Goal: Task Accomplishment & Management: Manage account settings

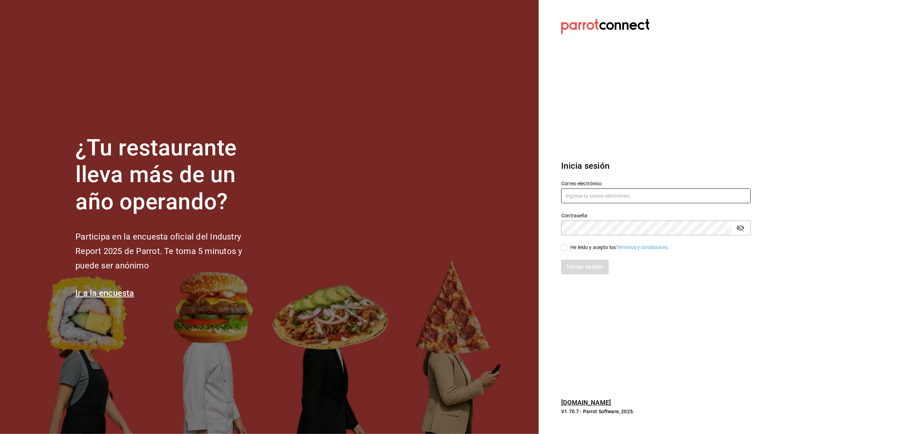
type input "[EMAIL_ADDRESS][DOMAIN_NAME]"
click at [561, 243] on div "He leído y acepto los Términos y condiciones." at bounding box center [652, 243] width 198 height 16
click at [563, 249] on input "He leído y acepto los Términos y condiciones." at bounding box center [565, 248] width 6 height 6
checkbox input "true"
click at [578, 262] on button "Iniciar sesión" at bounding box center [586, 267] width 48 height 15
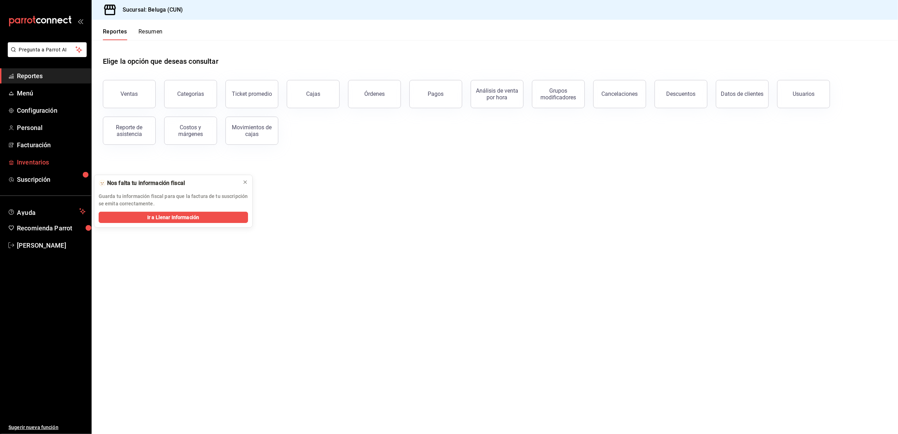
click at [47, 162] on span "Inventarios" at bounding box center [51, 163] width 69 height 10
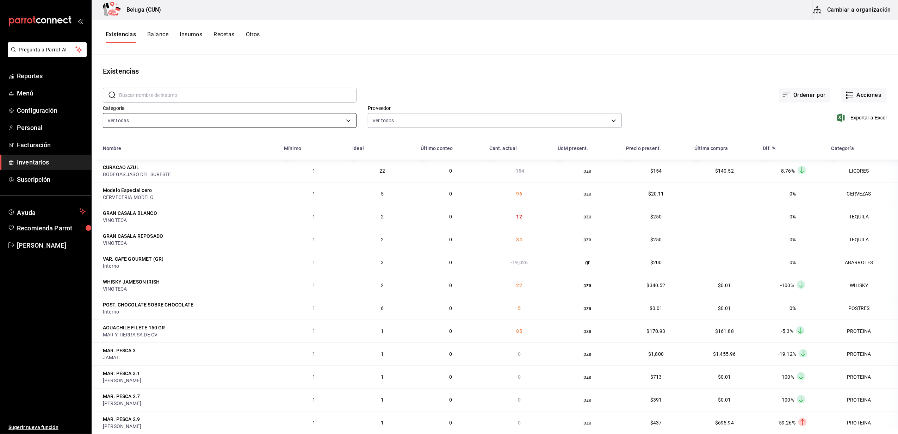
click at [348, 118] on body "Pregunta a Parrot AI Reportes Menú Configuración Personal Facturación Inventari…" at bounding box center [449, 214] width 898 height 429
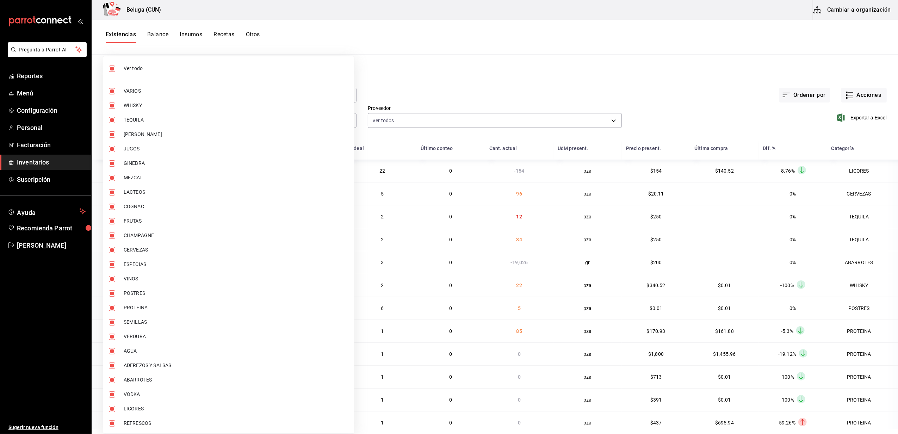
click at [113, 67] on input "checkbox" at bounding box center [112, 69] width 6 height 6
checkbox input "false"
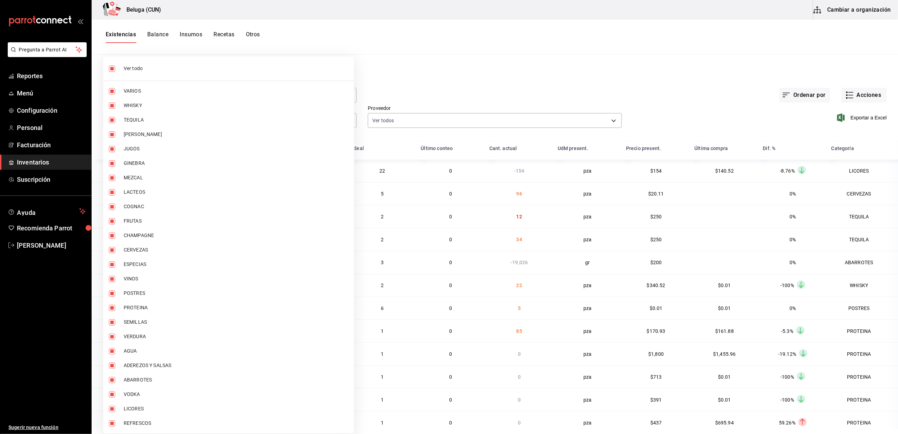
checkbox input "false"
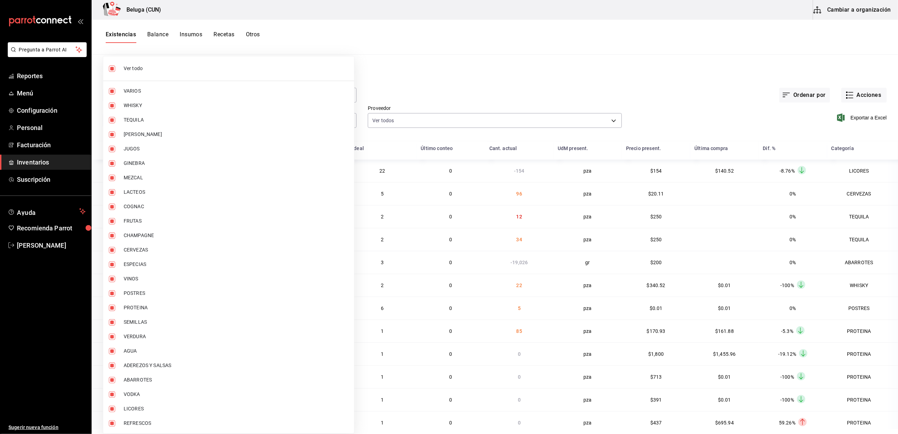
checkbox input "false"
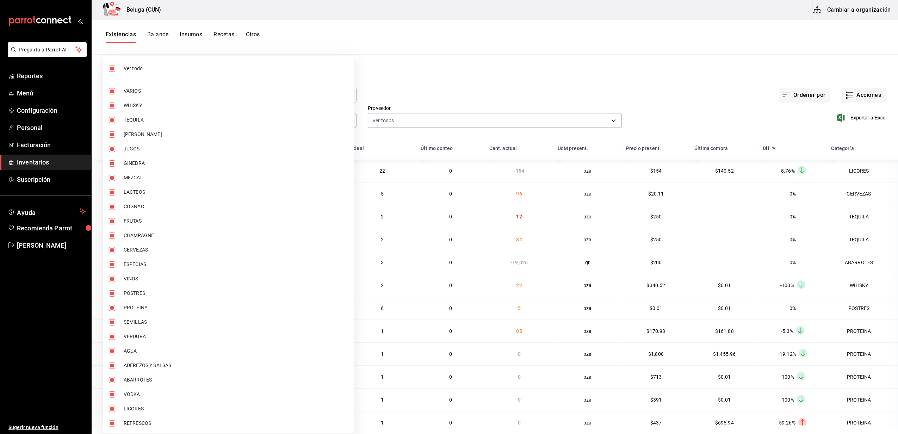
checkbox input "false"
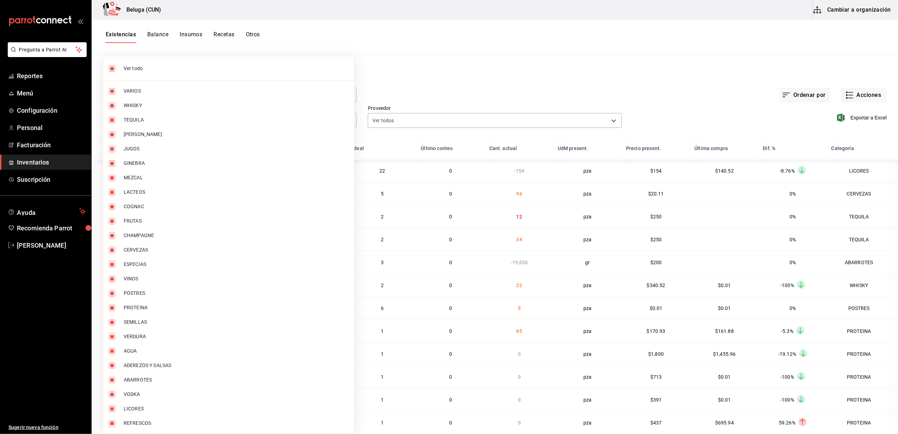
checkbox input "false"
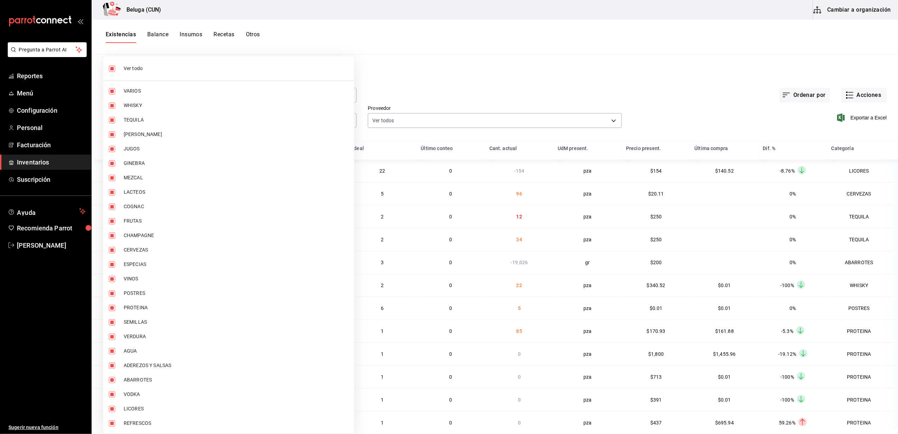
checkbox input "false"
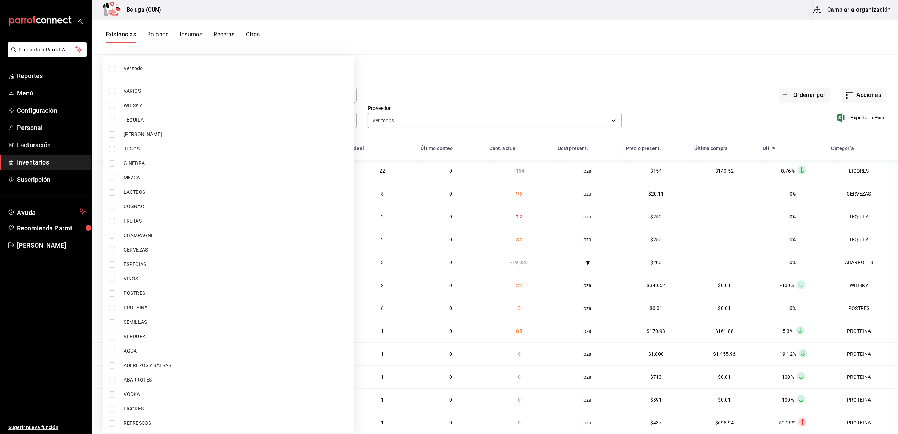
click at [113, 309] on input "checkbox" at bounding box center [112, 308] width 6 height 6
checkbox input "true"
type input "49acfc3a-e67d-4012-8994-cdceb58e19f0"
click at [111, 293] on input "checkbox" at bounding box center [112, 293] width 6 height 6
checkbox input "true"
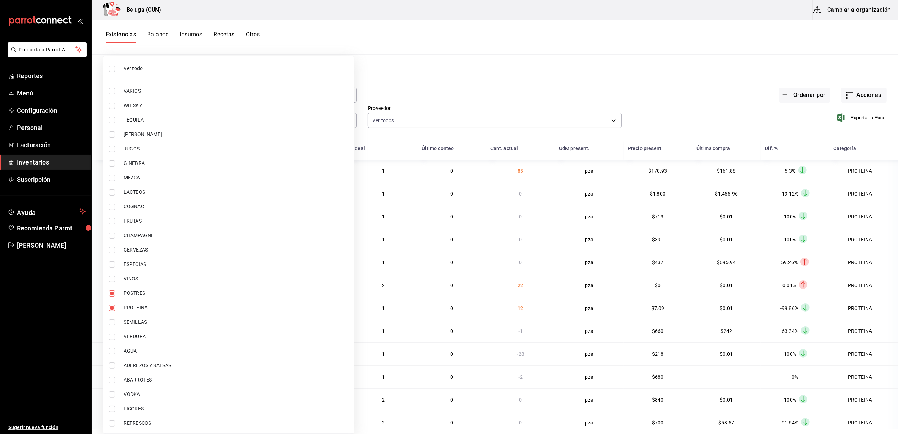
type input "49acfc3a-e67d-4012-8994-cdceb58e19f0,43c9e2b0-4afa-46e8-9575-d8271eaf3d25"
click at [384, 82] on div at bounding box center [449, 217] width 898 height 434
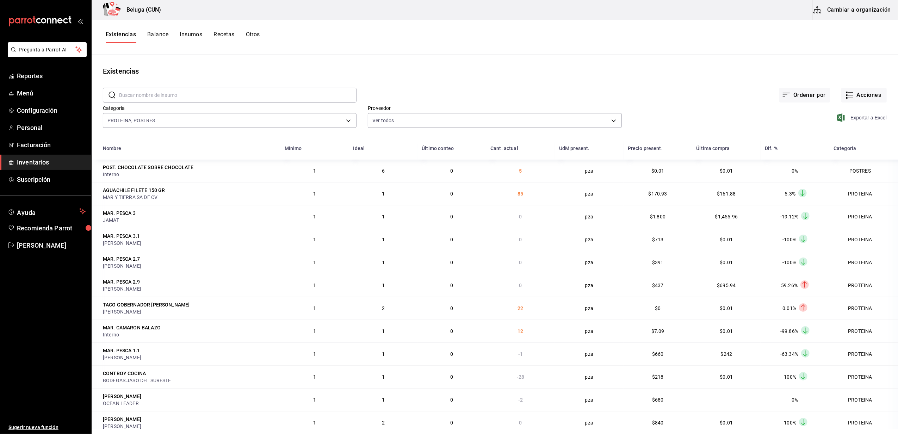
click at [848, 118] on span "Exportar a Excel" at bounding box center [863, 117] width 48 height 8
click at [864, 93] on button "Acciones" at bounding box center [864, 95] width 45 height 15
click at [845, 171] on span "Merma" at bounding box center [857, 170] width 59 height 7
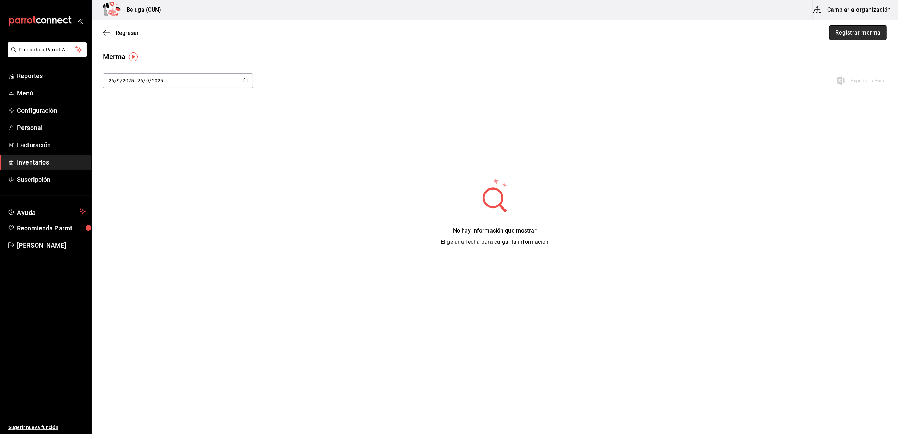
click at [843, 32] on button "Registrar merma" at bounding box center [858, 32] width 57 height 15
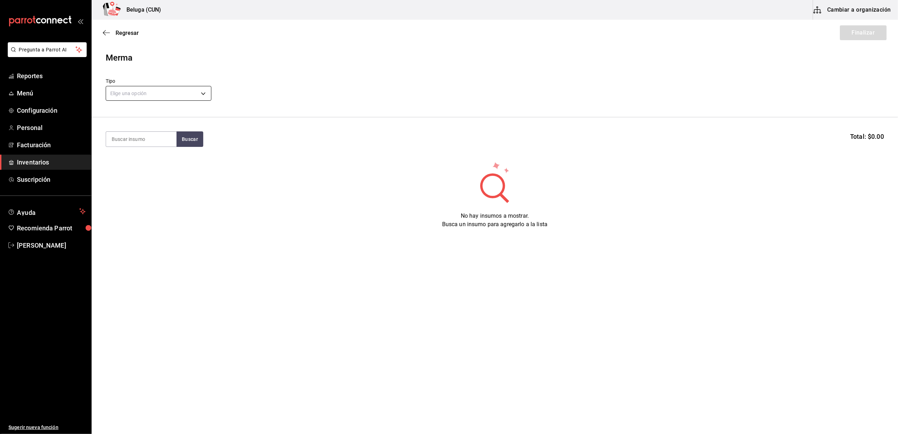
click at [158, 89] on body "Pregunta a Parrot AI Reportes Menú Configuración Personal Facturación Inventari…" at bounding box center [449, 197] width 898 height 394
click at [121, 141] on li "Error" at bounding box center [158, 139] width 105 height 12
type input "ERROR"
click at [122, 138] on input at bounding box center [141, 139] width 70 height 15
type input "tosta"
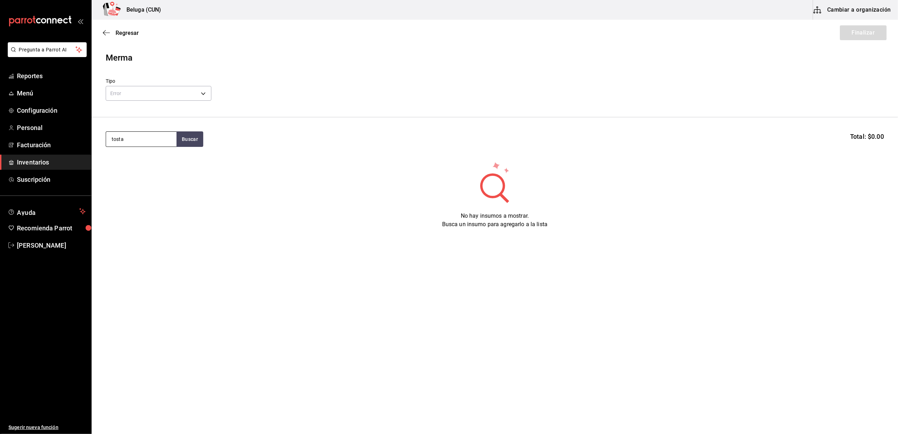
click at [143, 140] on input "tosta" at bounding box center [141, 139] width 70 height 15
click at [196, 137] on button "Buscar" at bounding box center [190, 139] width 27 height 16
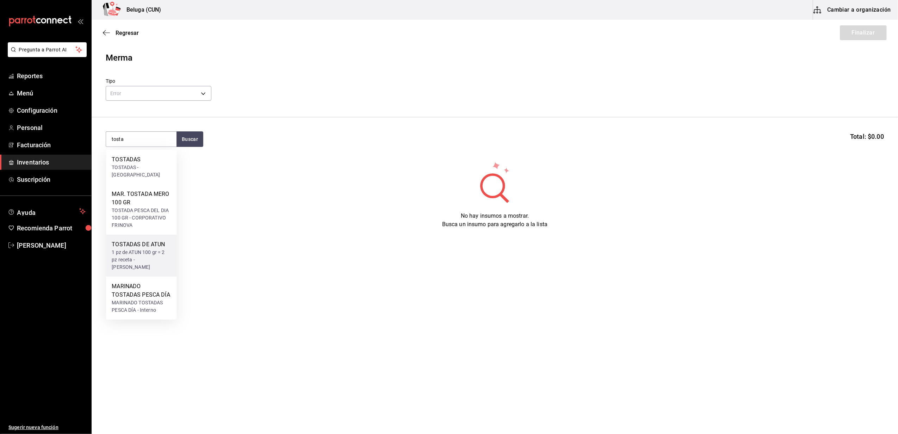
click at [148, 254] on div "1 pz de ATUN 100 gr = 2 pz receta - [PERSON_NAME]" at bounding box center [141, 260] width 59 height 22
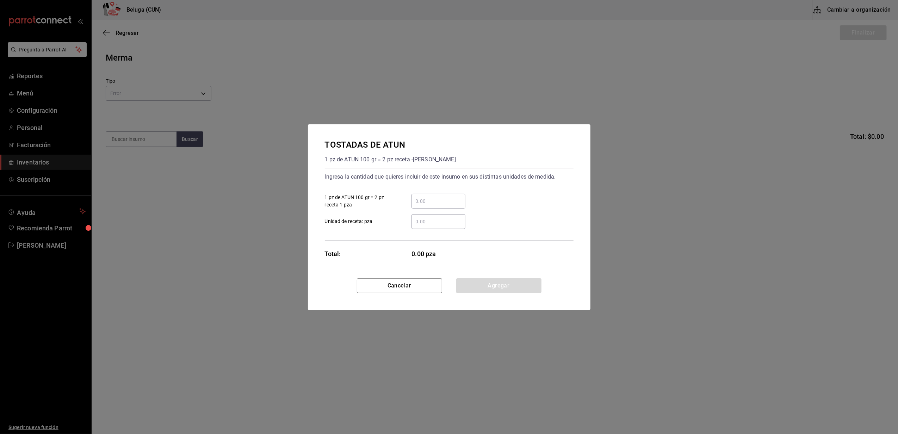
click at [420, 198] on input "​ 1 pz de ATUN 100 gr = 2 pz receta 1 pza" at bounding box center [439, 201] width 54 height 8
type input "11"
click at [387, 254] on div "Total: 11.00 pza" at bounding box center [395, 254] width 141 height 10
click at [496, 286] on button "Agregar" at bounding box center [498, 285] width 85 height 15
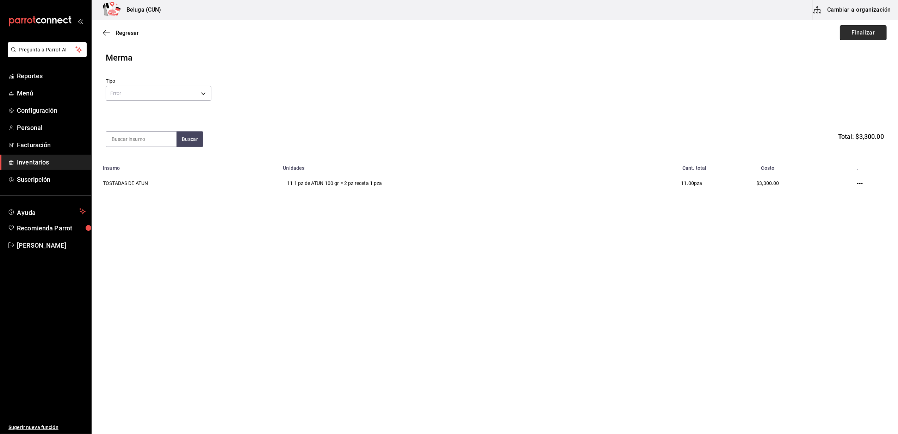
click at [855, 31] on button "Finalizar" at bounding box center [863, 32] width 47 height 15
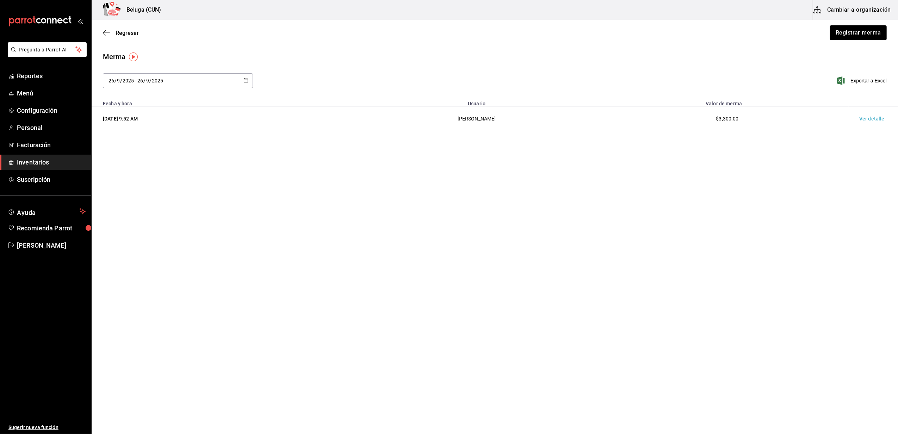
click at [44, 160] on span "Inventarios" at bounding box center [51, 163] width 69 height 10
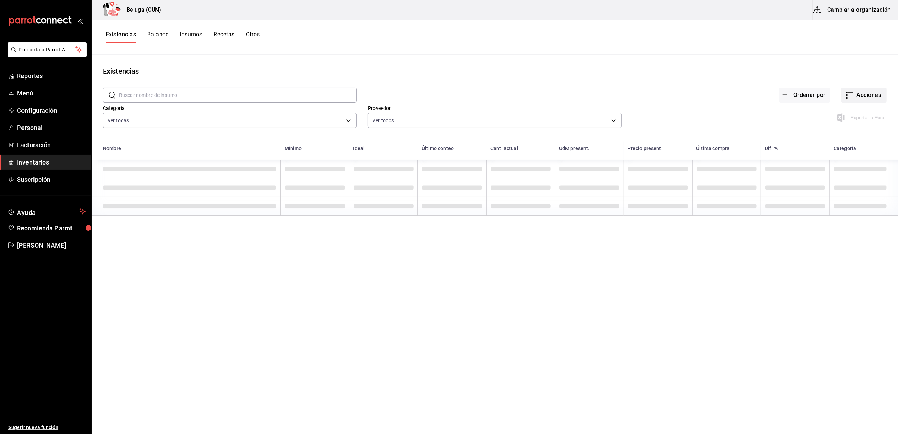
click at [859, 94] on button "Acciones" at bounding box center [864, 95] width 45 height 15
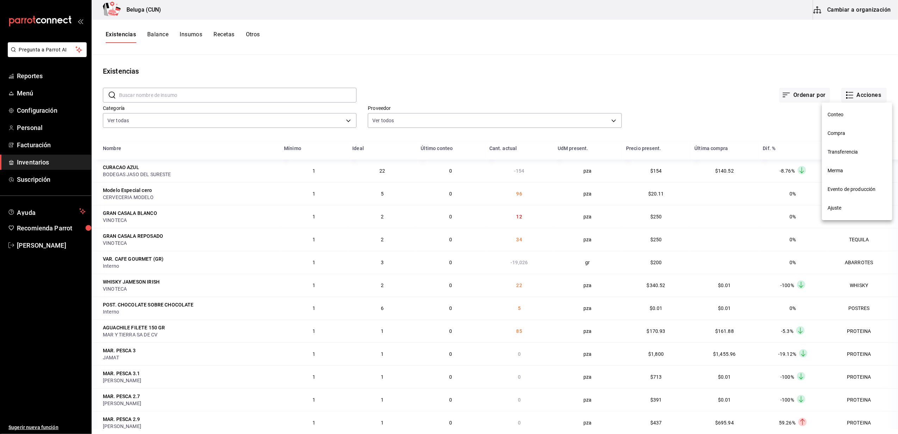
click at [841, 133] on span "Compra" at bounding box center [857, 133] width 59 height 7
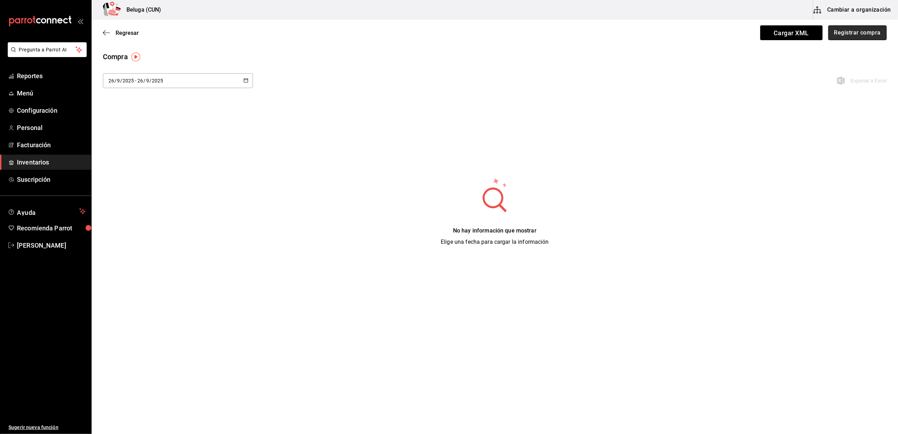
click at [867, 32] on button "Registrar compra" at bounding box center [858, 32] width 59 height 15
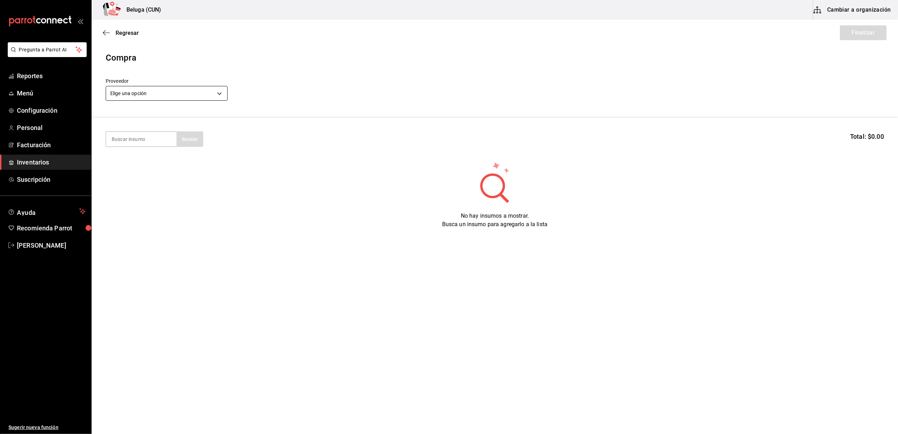
click at [226, 90] on body "Pregunta a Parrot AI Reportes Menú Configuración Personal Facturación Inventari…" at bounding box center [449, 197] width 898 height 394
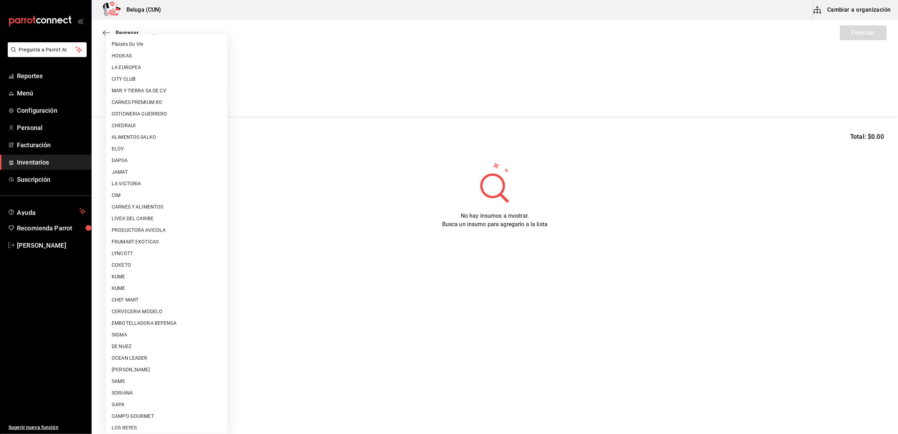
scroll to position [141, 0]
click at [160, 374] on li "SAMS" at bounding box center [166, 379] width 121 height 12
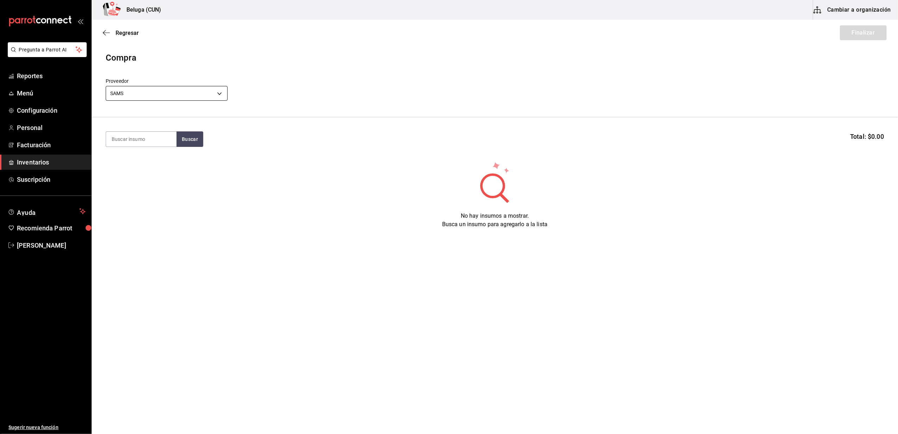
click at [172, 92] on body "Pregunta a Parrot AI Reportes Menú Configuración Personal Facturación Inventari…" at bounding box center [449, 197] width 898 height 394
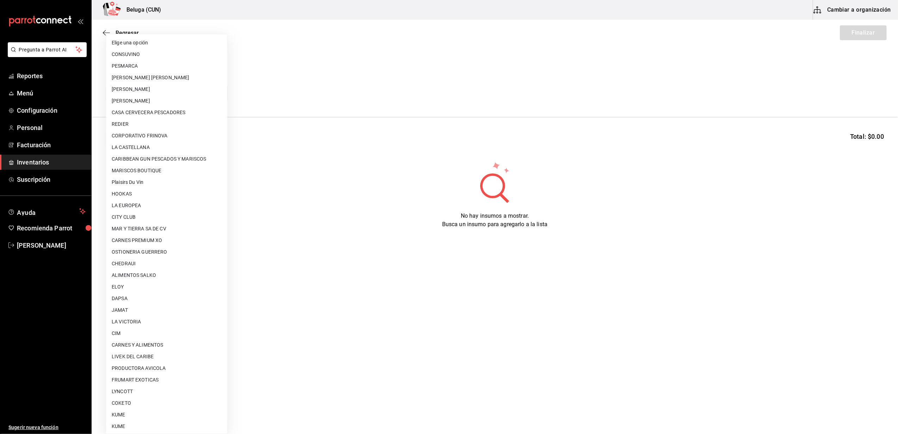
scroll to position [234, 0]
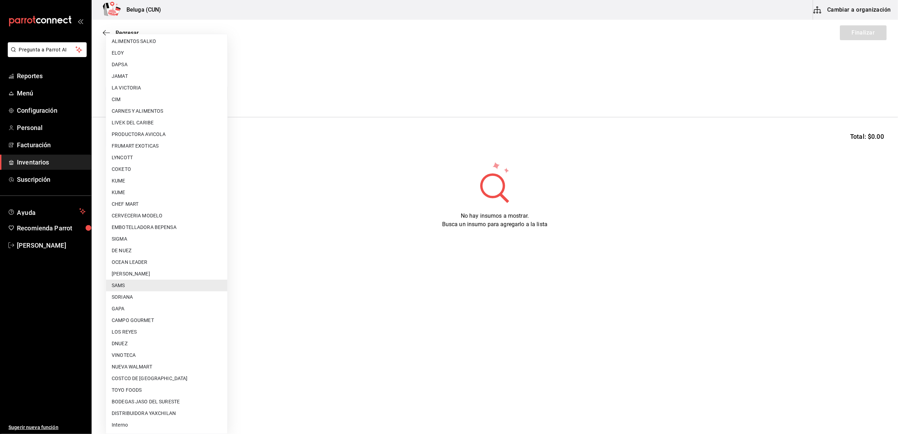
click at [154, 267] on li "OCEAN LEADER" at bounding box center [166, 263] width 121 height 12
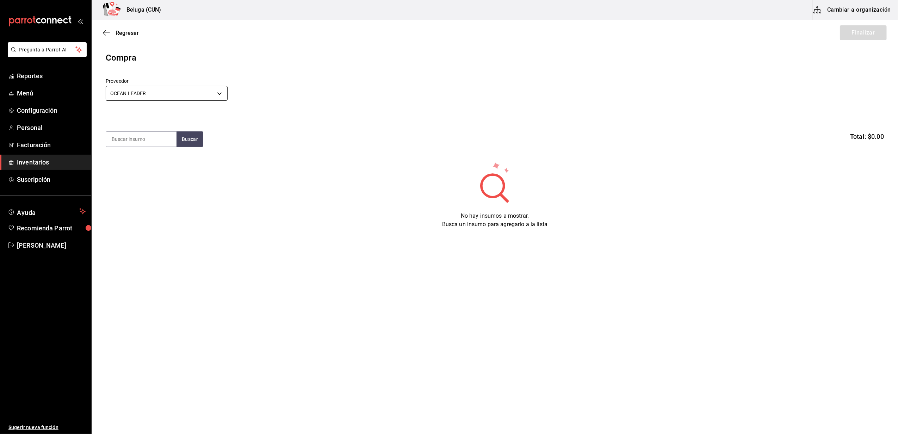
click at [160, 91] on body "Pregunta a Parrot AI Reportes Menú Configuración Personal Facturación Inventari…" at bounding box center [449, 197] width 898 height 394
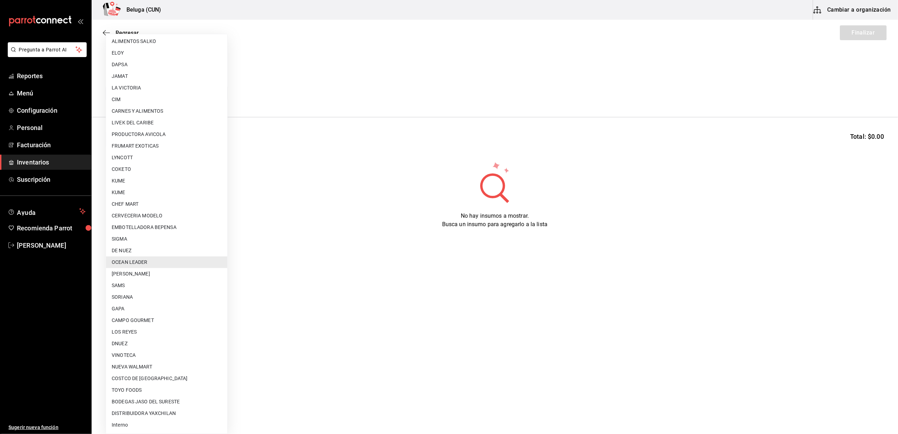
click at [149, 276] on li "[PERSON_NAME]" at bounding box center [166, 274] width 121 height 12
type input "9821293c-29ba-4d10-a09a-e0c8e5fa957a"
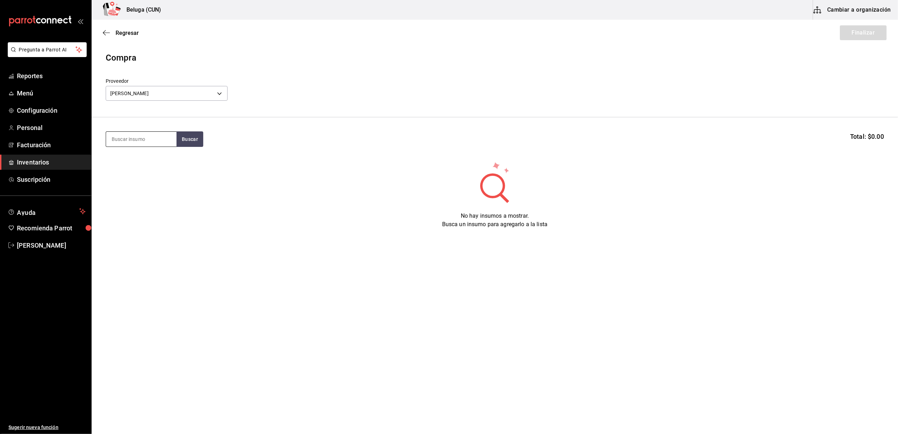
click at [149, 146] on input at bounding box center [141, 139] width 70 height 15
type input "sashimi"
click at [188, 140] on button "Buscar" at bounding box center [190, 139] width 27 height 16
click at [147, 173] on div "SASHIMI ATUN 100 GR - [PERSON_NAME]" at bounding box center [141, 171] width 59 height 15
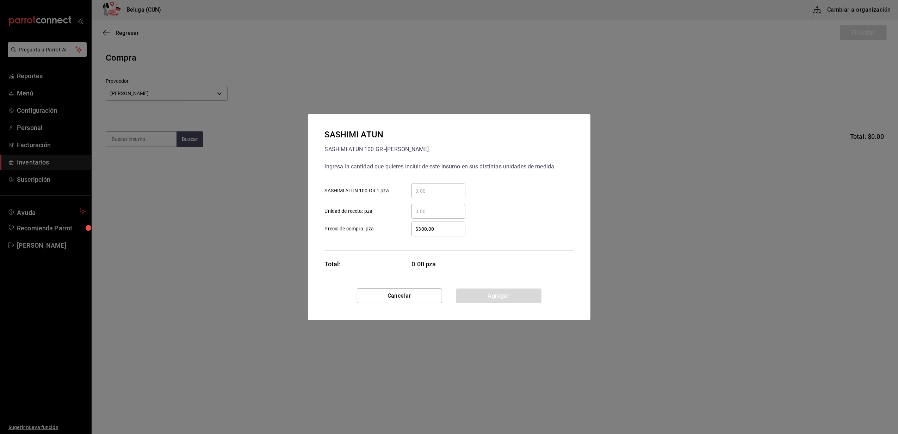
click at [450, 190] on input "​ [PERSON_NAME] ATUN 100 GR 1 pza" at bounding box center [439, 191] width 54 height 8
type input "11"
click at [399, 216] on div "$300.00 ​ Precio de compra: pza" at bounding box center [446, 226] width 254 height 20
drag, startPoint x: 444, startPoint y: 230, endPoint x: 370, endPoint y: 216, distance: 75.4
click at [373, 219] on div "$300.00 ​ Precio de compra: pza" at bounding box center [446, 226] width 254 height 20
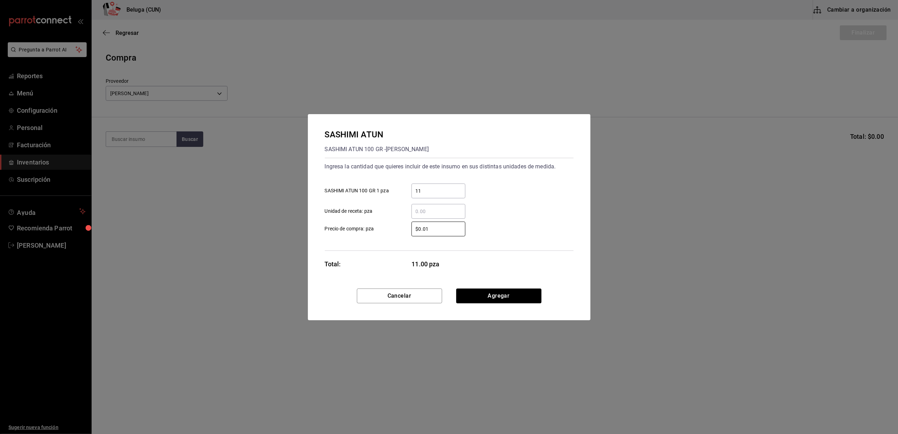
type input "$0.01"
click at [479, 289] on button "Agregar" at bounding box center [498, 296] width 85 height 15
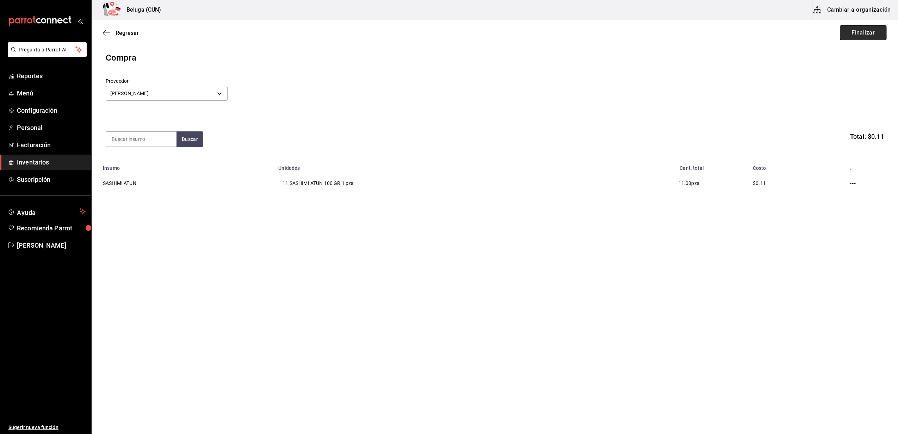
click at [866, 32] on button "Finalizar" at bounding box center [863, 32] width 47 height 15
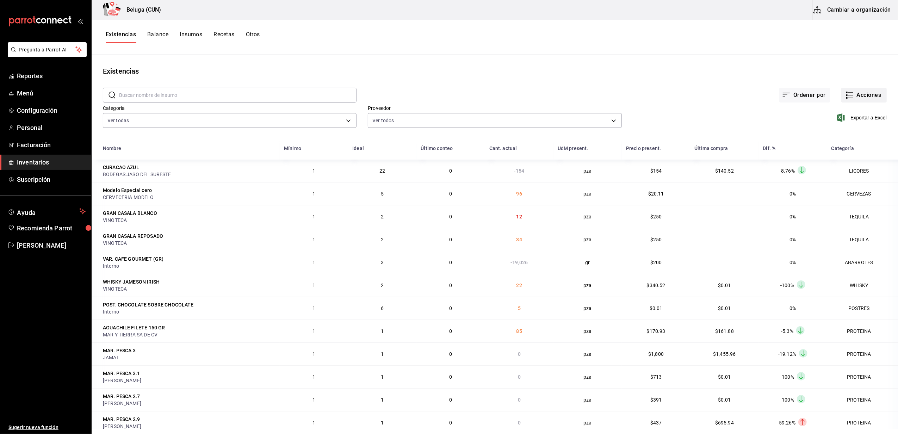
click at [851, 99] on button "Acciones" at bounding box center [864, 95] width 45 height 15
click at [841, 141] on li "Compra" at bounding box center [857, 133] width 70 height 19
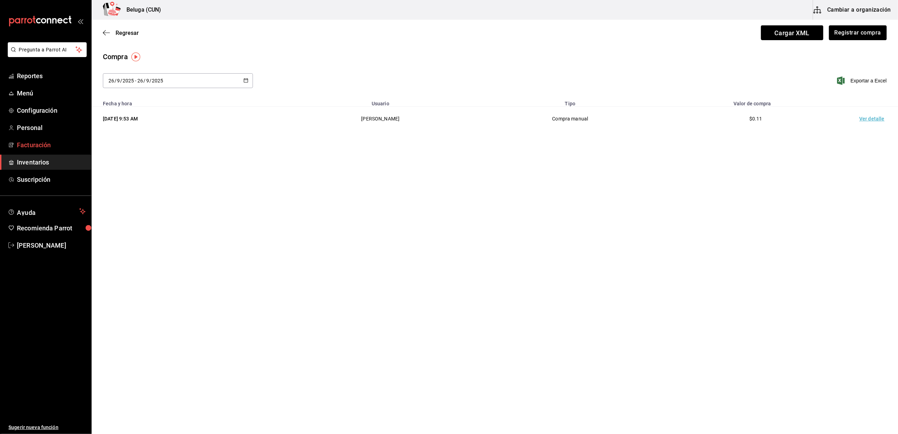
click at [42, 151] on link "Facturación" at bounding box center [45, 144] width 91 height 15
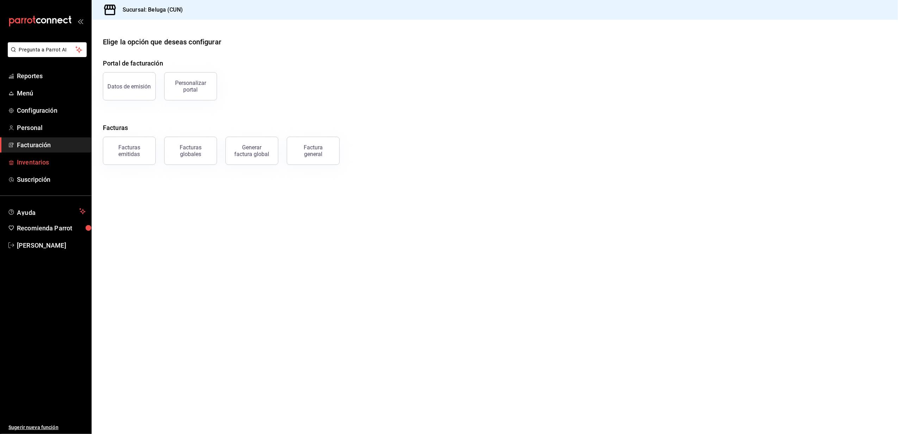
click at [34, 161] on span "Inventarios" at bounding box center [51, 163] width 69 height 10
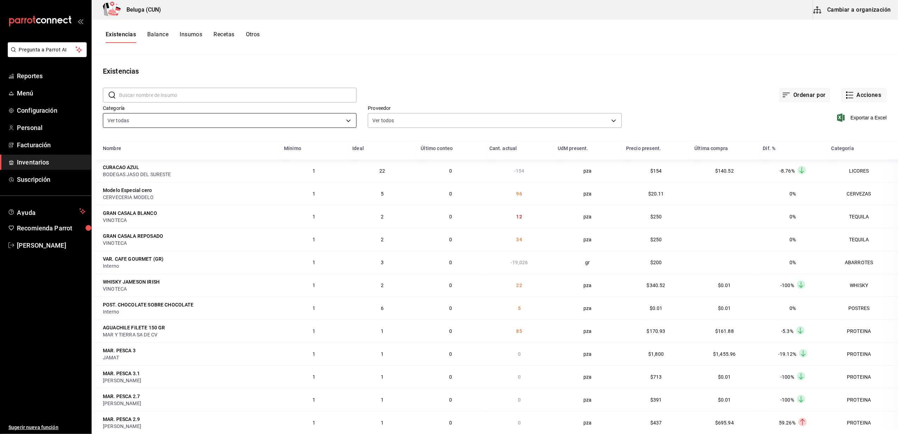
click at [345, 123] on body "Pregunta a Parrot AI Reportes Menú Configuración Personal Facturación Inventari…" at bounding box center [449, 214] width 898 height 429
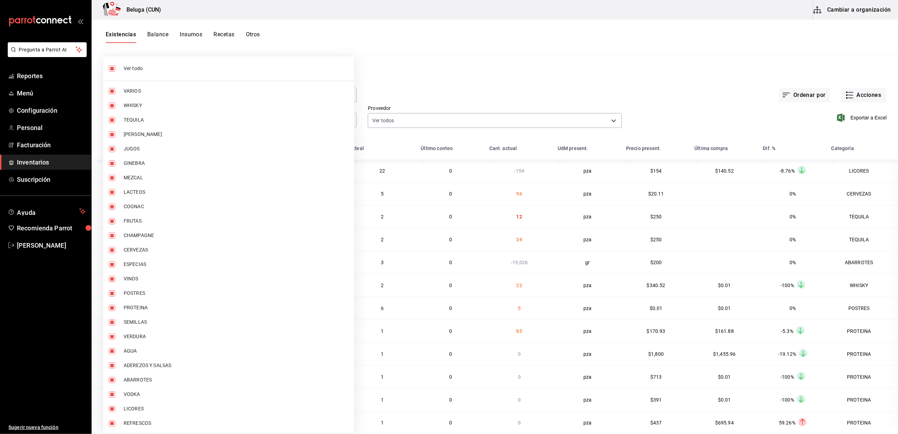
click at [111, 69] on input "checkbox" at bounding box center [112, 69] width 6 height 6
checkbox input "false"
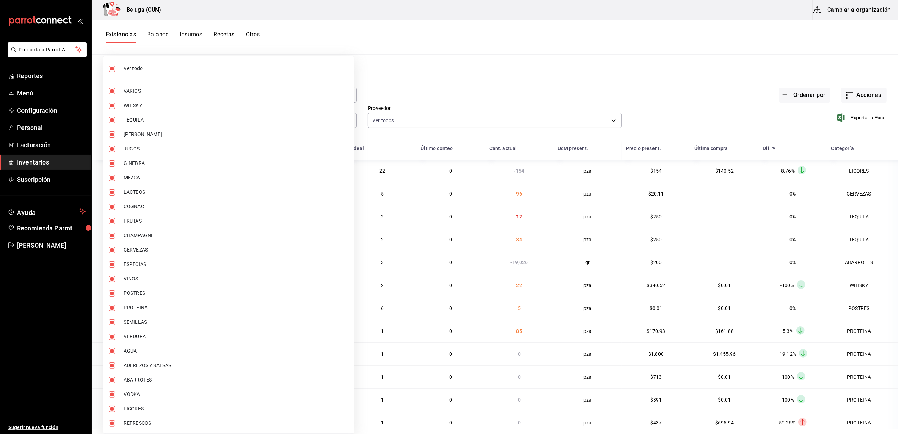
checkbox input "false"
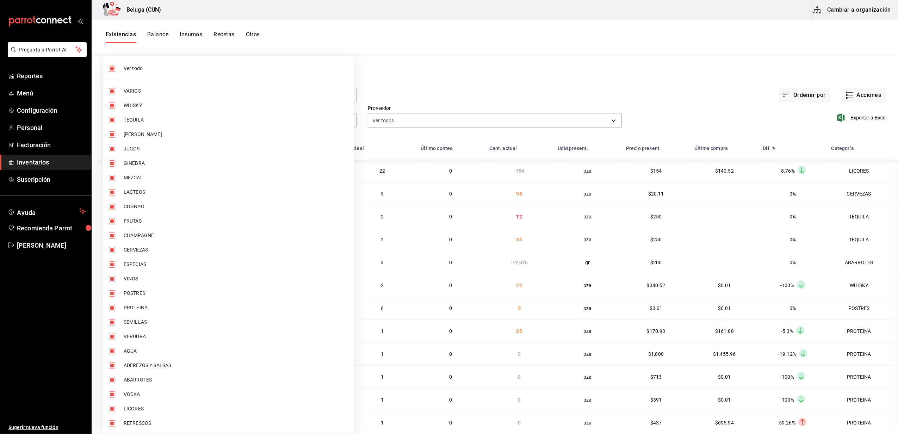
checkbox input "false"
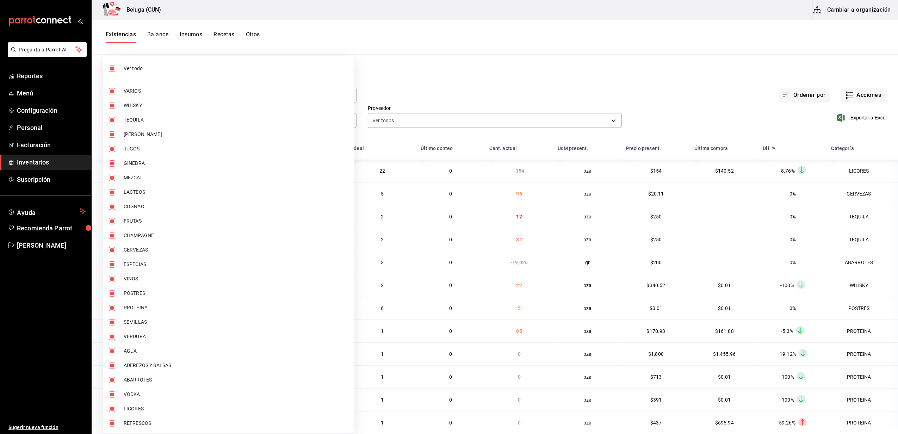
checkbox input "false"
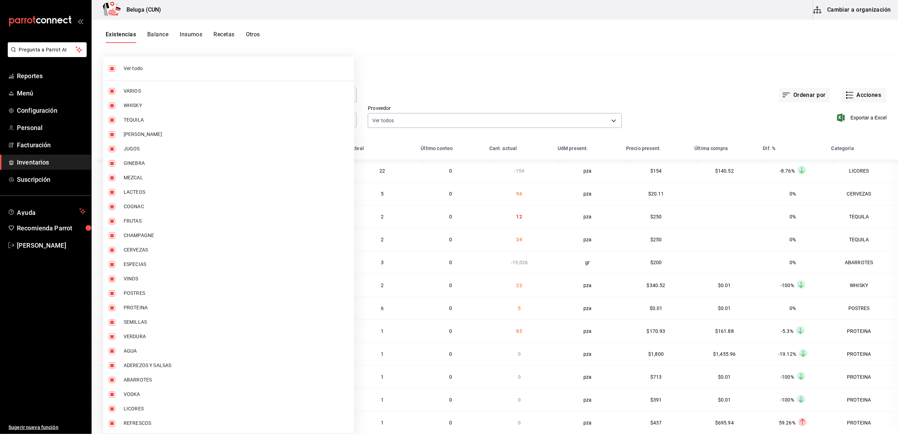
checkbox input "false"
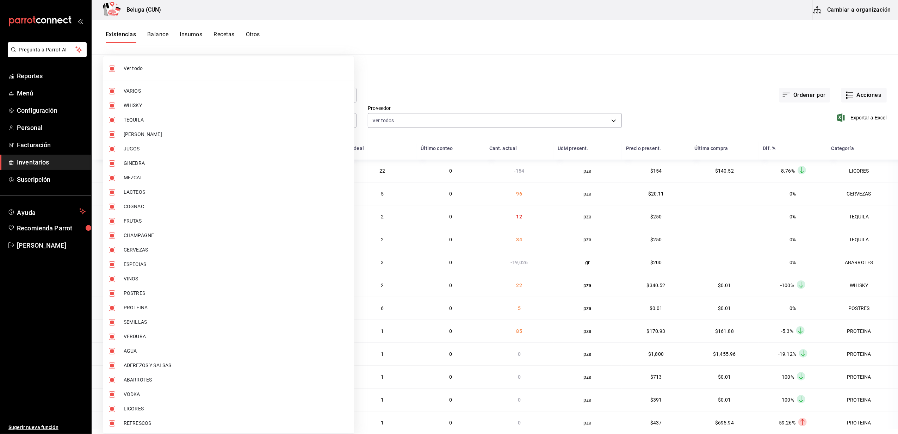
checkbox input "false"
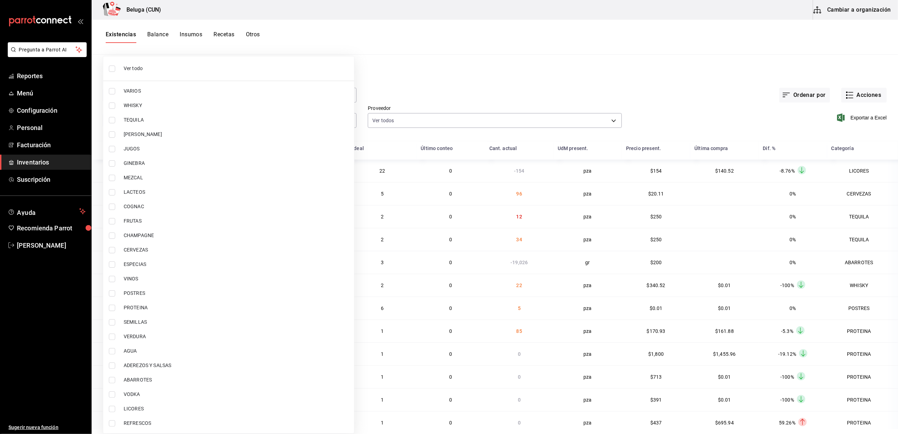
click at [108, 295] on li "POSTRES" at bounding box center [228, 293] width 251 height 14
type input "43c9e2b0-4afa-46e8-9575-d8271eaf3d25"
checkbox input "true"
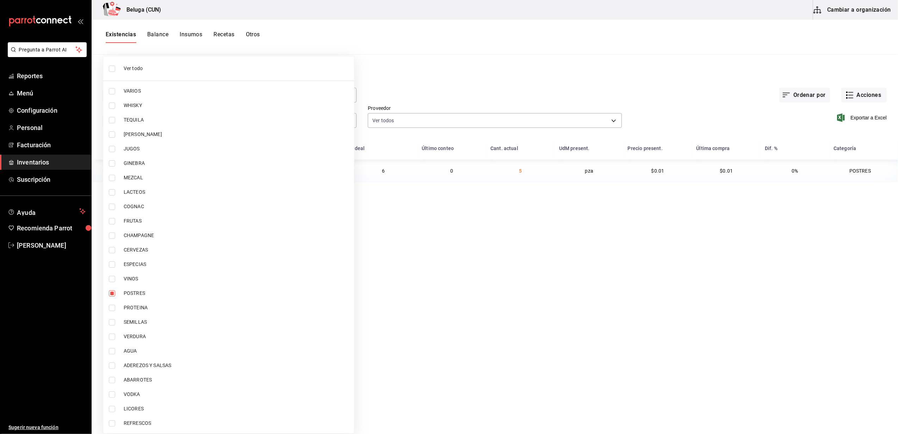
click at [112, 311] on input "checkbox" at bounding box center [112, 308] width 6 height 6
checkbox input "true"
type input "43c9e2b0-4afa-46e8-9575-d8271eaf3d25,49acfc3a-e67d-4012-8994-cdceb58e19f0"
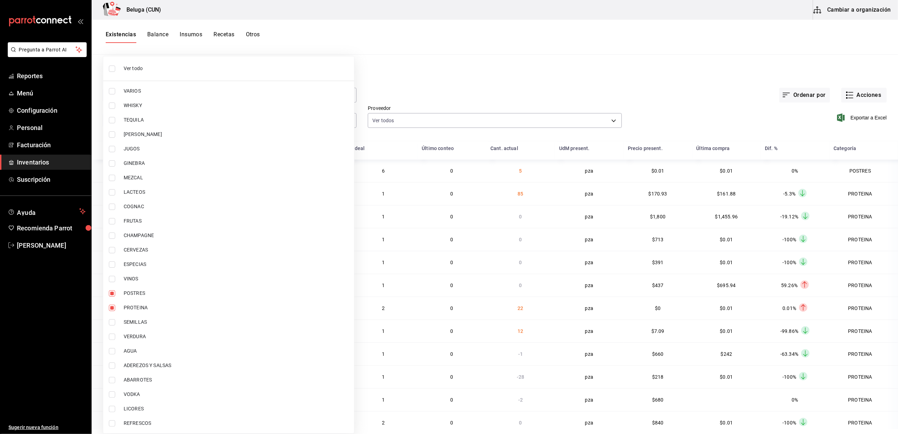
click at [430, 79] on div at bounding box center [449, 217] width 898 height 434
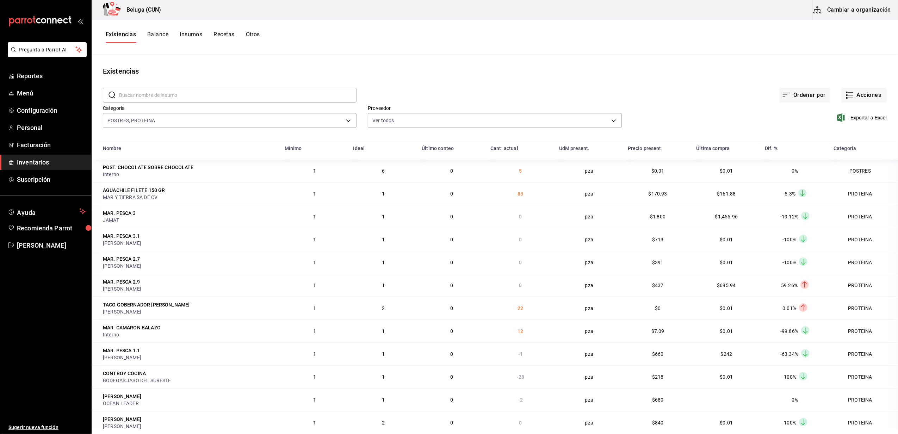
click at [858, 116] on span "Exportar a Excel" at bounding box center [863, 117] width 48 height 8
click at [450, 78] on div "Ordenar por Acciones" at bounding box center [622, 89] width 530 height 26
click at [457, 74] on div "Existencias" at bounding box center [495, 71] width 807 height 11
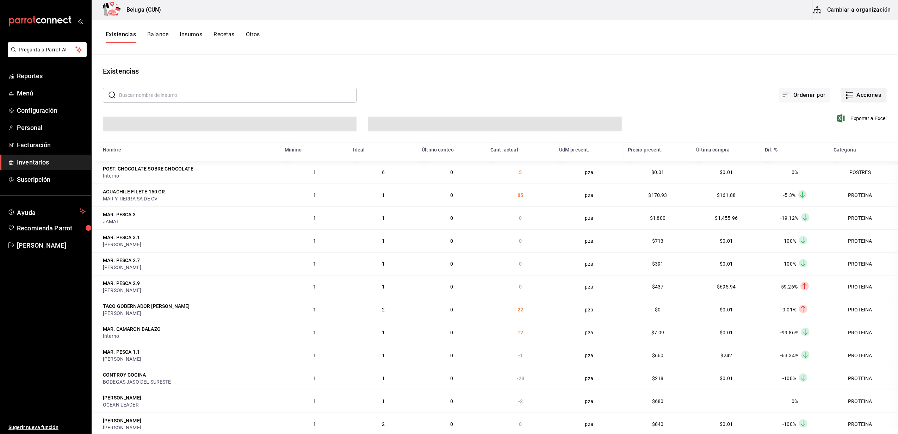
click at [857, 99] on button "Acciones" at bounding box center [864, 95] width 45 height 15
click at [846, 106] on li "Conteo" at bounding box center [857, 114] width 70 height 19
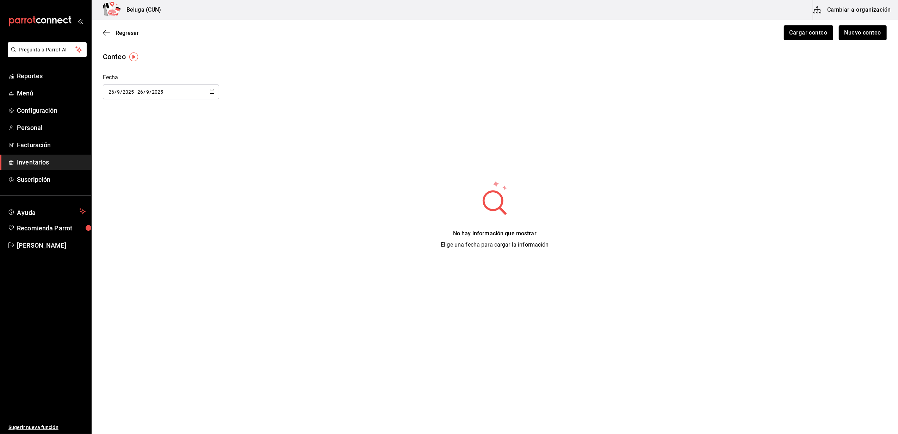
click at [32, 159] on span "Inventarios" at bounding box center [51, 163] width 69 height 10
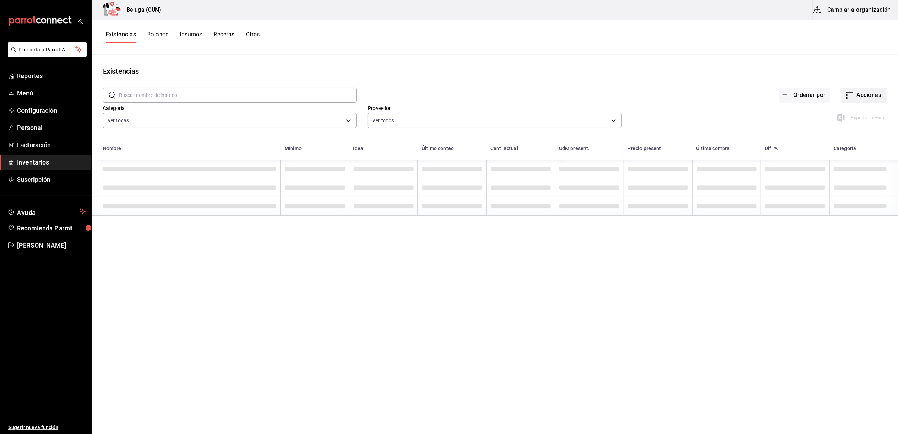
click at [877, 92] on button "Acciones" at bounding box center [864, 95] width 45 height 15
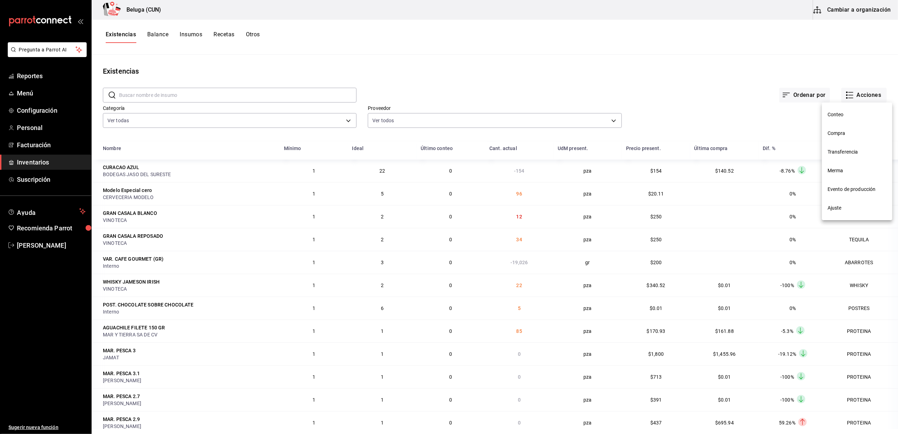
click at [849, 133] on span "Compra" at bounding box center [857, 133] width 59 height 7
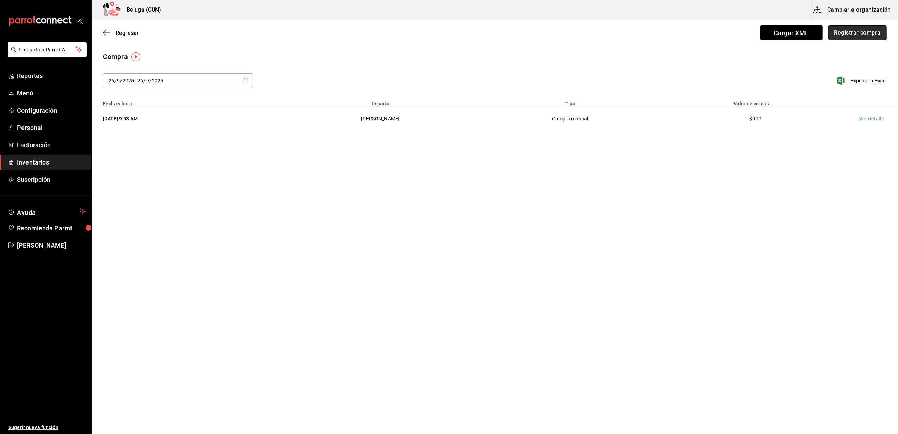
click at [861, 37] on button "Registrar compra" at bounding box center [858, 32] width 59 height 15
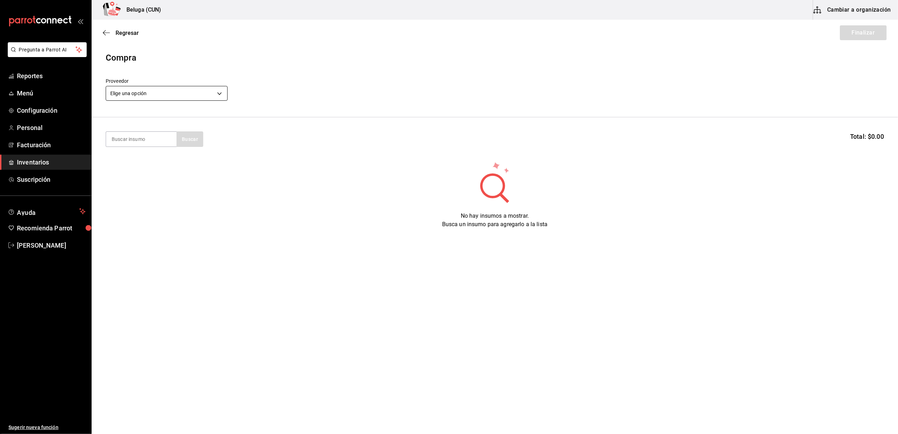
click at [216, 92] on body "Pregunta a Parrot AI Reportes Menú Configuración Personal Facturación Inventari…" at bounding box center [449, 197] width 898 height 394
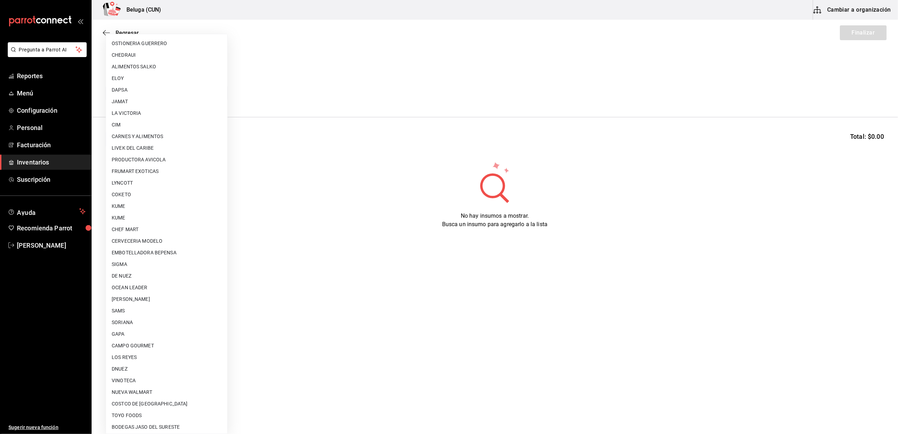
scroll to position [234, 0]
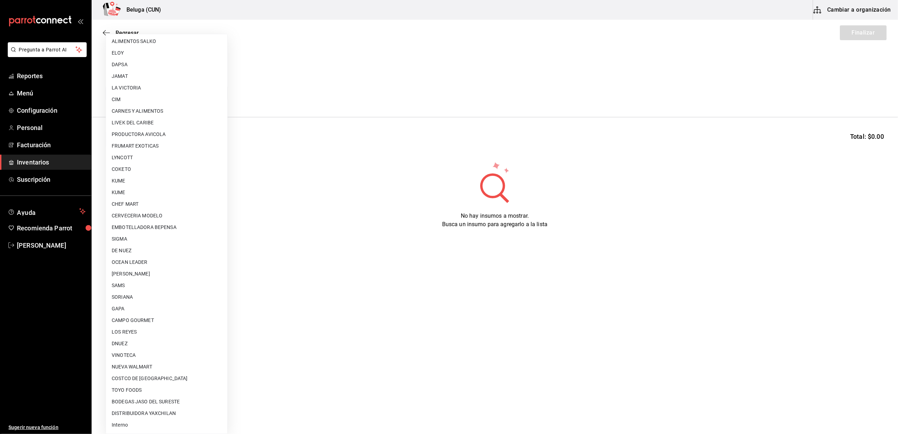
click at [123, 431] on ul "Elige una opción CONSUVINO PESMARCA [PERSON_NAME] [PERSON_NAME] [PERSON_NAME] […" at bounding box center [166, 117] width 121 height 634
click at [123, 423] on li "Interno" at bounding box center [166, 425] width 121 height 12
type input "cf097a6b-1652-49c1-8634-faa24daf0fdd"
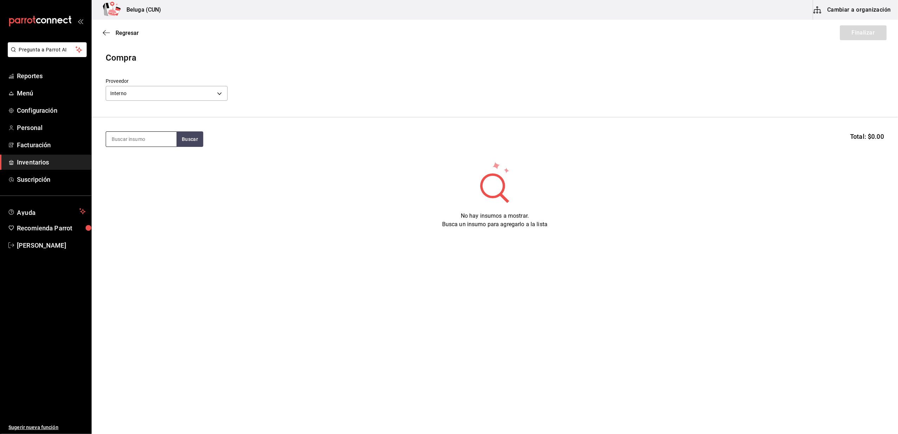
click at [139, 144] on input at bounding box center [141, 139] width 70 height 15
type input "nie"
click at [142, 165] on div "POST. NIEVE DE VAINILLA HAGGEN DAGZS 7.730 KG" at bounding box center [141, 167] width 59 height 25
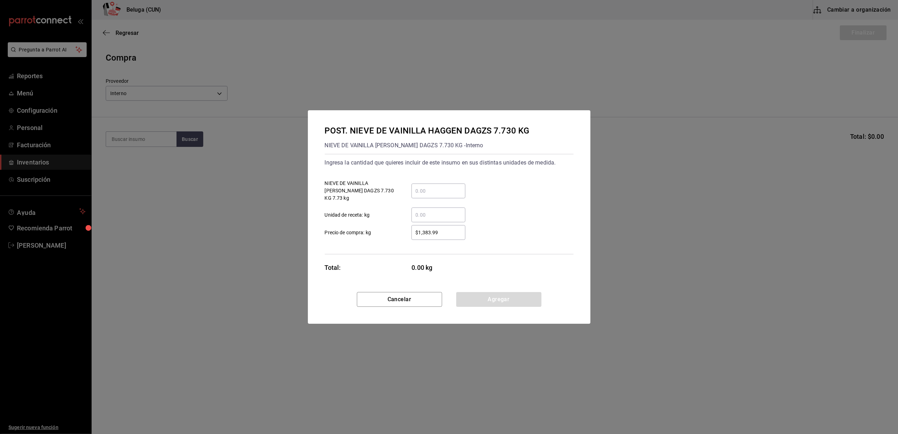
drag, startPoint x: 451, startPoint y: 210, endPoint x: 446, endPoint y: 211, distance: 5.7
click at [450, 211] on input "​ Unidad de receta: kg" at bounding box center [439, 215] width 54 height 8
type input "0.24"
drag, startPoint x: 459, startPoint y: 226, endPoint x: 380, endPoint y: 224, distance: 79.0
click at [380, 225] on label "$1,383.99 ​ Precio de compra: kg" at bounding box center [395, 232] width 141 height 15
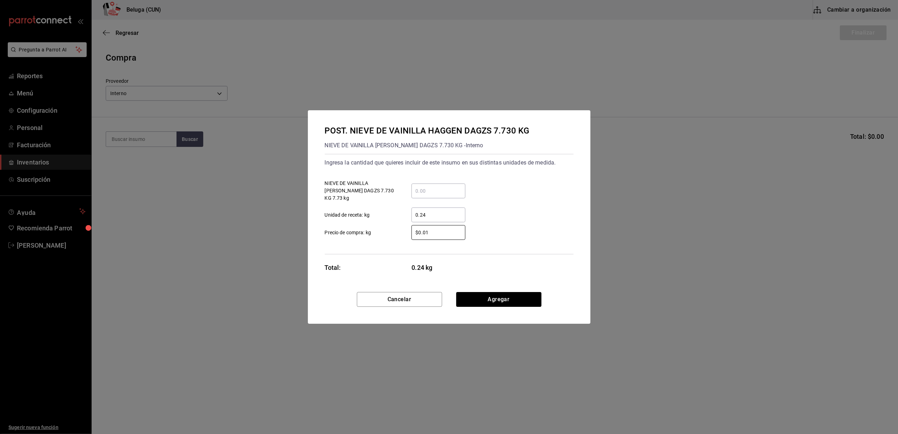
type input "$0.01"
click at [497, 294] on button "Agregar" at bounding box center [498, 299] width 85 height 15
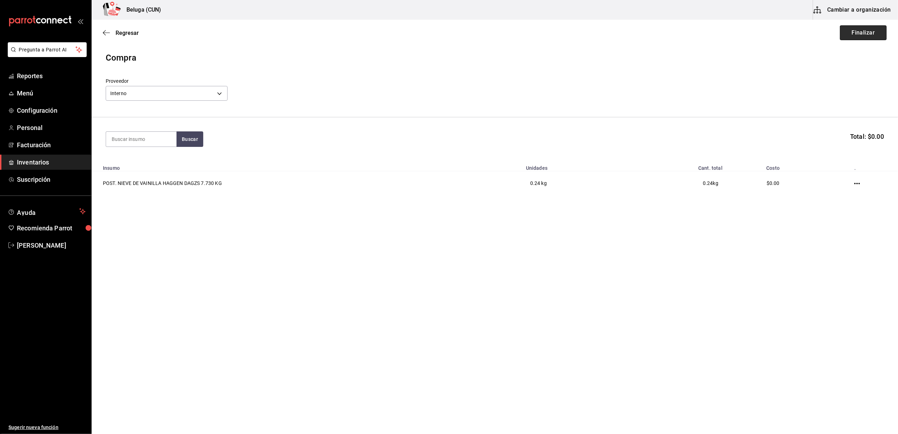
click at [861, 36] on button "Finalizar" at bounding box center [863, 32] width 47 height 15
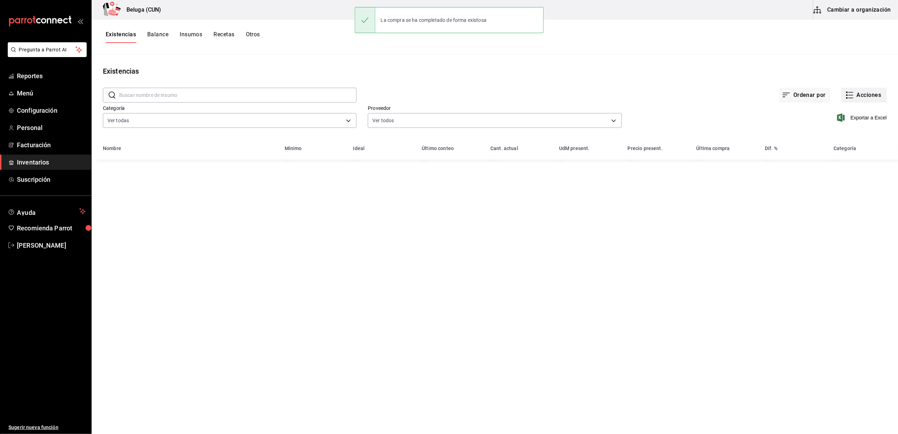
click at [859, 98] on button "Acciones" at bounding box center [864, 95] width 45 height 15
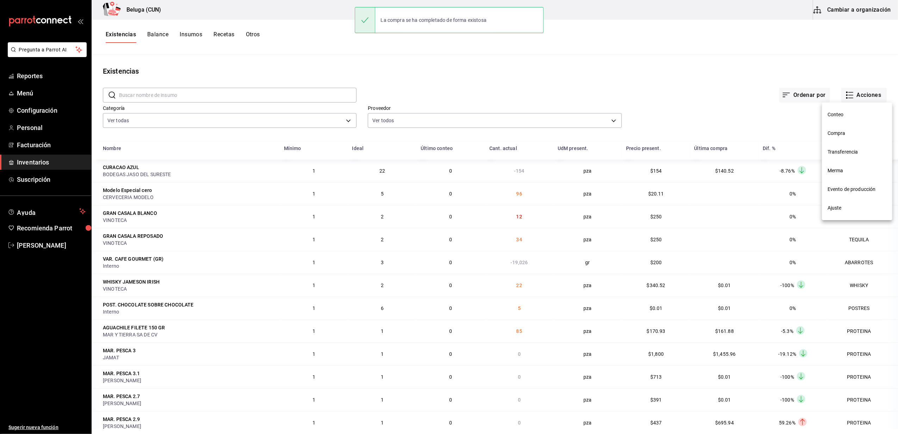
click at [849, 129] on li "Compra" at bounding box center [857, 133] width 70 height 19
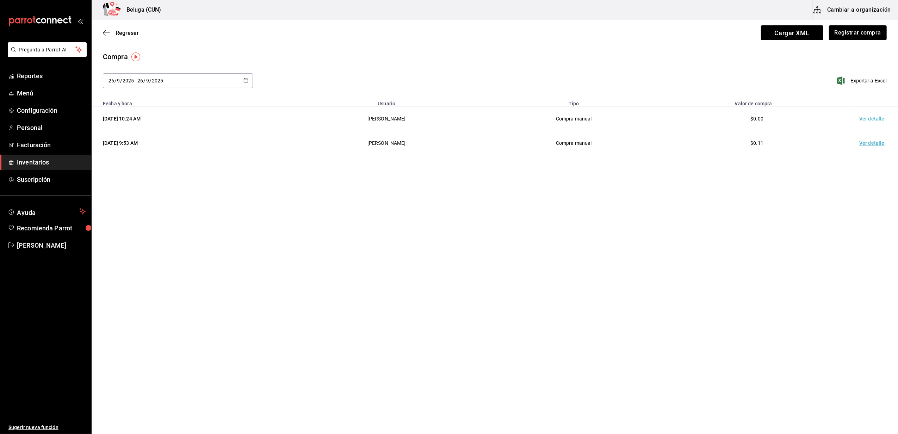
click at [865, 119] on td "Ver detalle" at bounding box center [873, 119] width 49 height 24
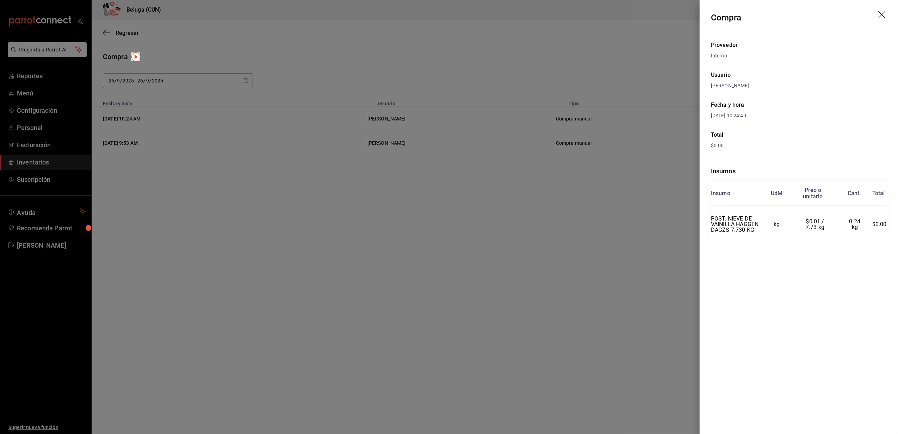
click at [881, 16] on icon "drag" at bounding box center [883, 15] width 8 height 8
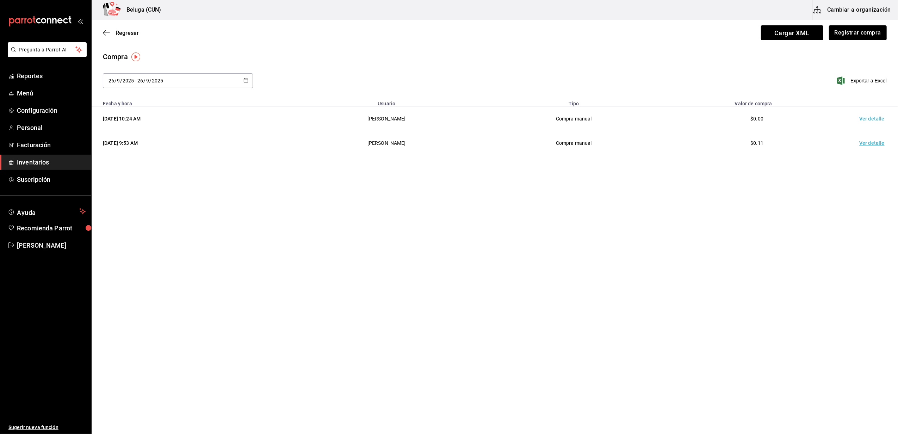
click at [377, 60] on div "Compra" at bounding box center [495, 56] width 784 height 11
click at [293, 53] on div "Compra" at bounding box center [495, 56] width 784 height 11
click at [58, 244] on span "[PERSON_NAME]" at bounding box center [51, 246] width 69 height 10
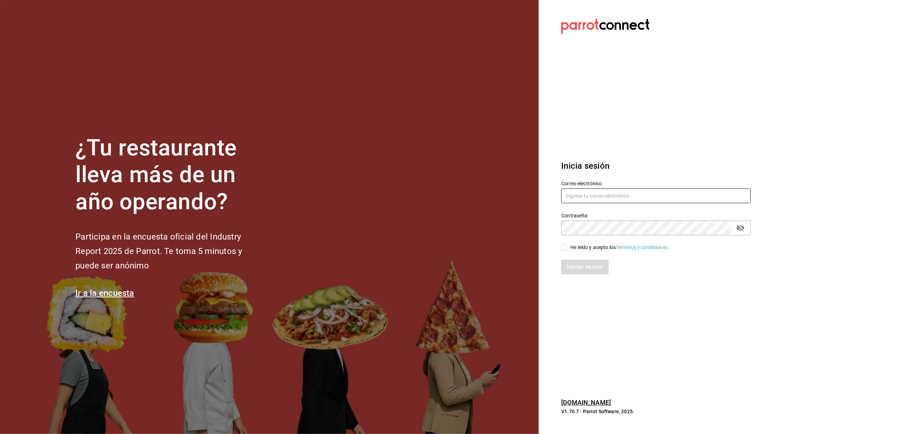
type input "[EMAIL_ADDRESS][DOMAIN_NAME]"
